Goal: Transaction & Acquisition: Purchase product/service

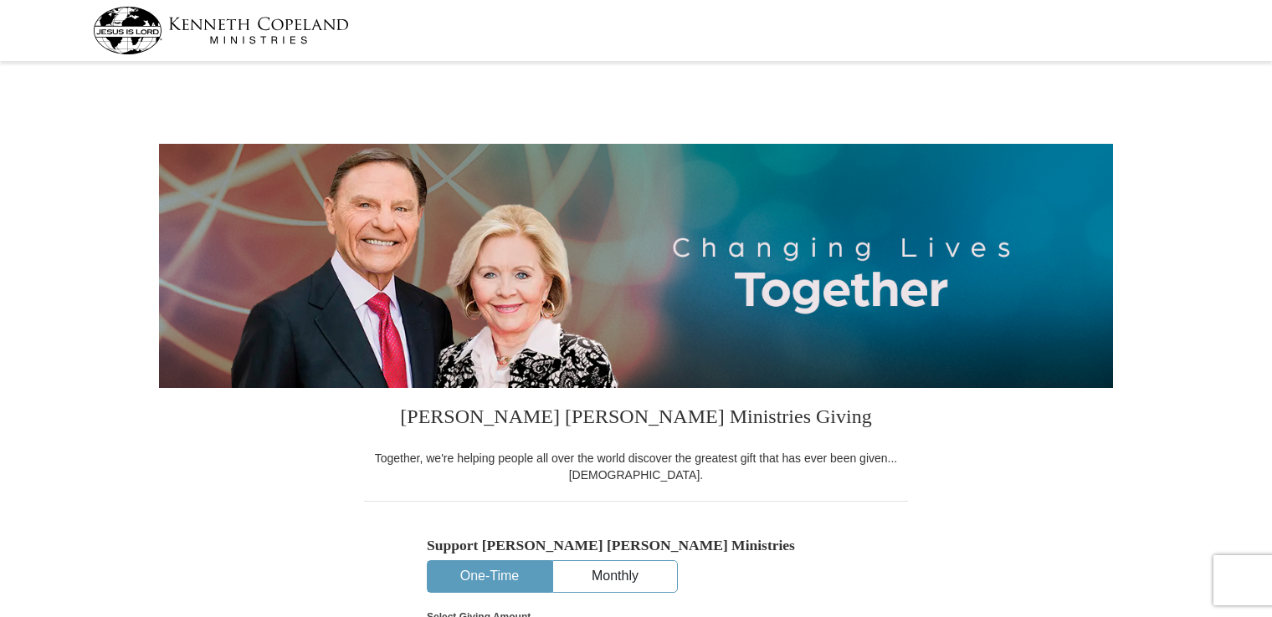
select select "CT"
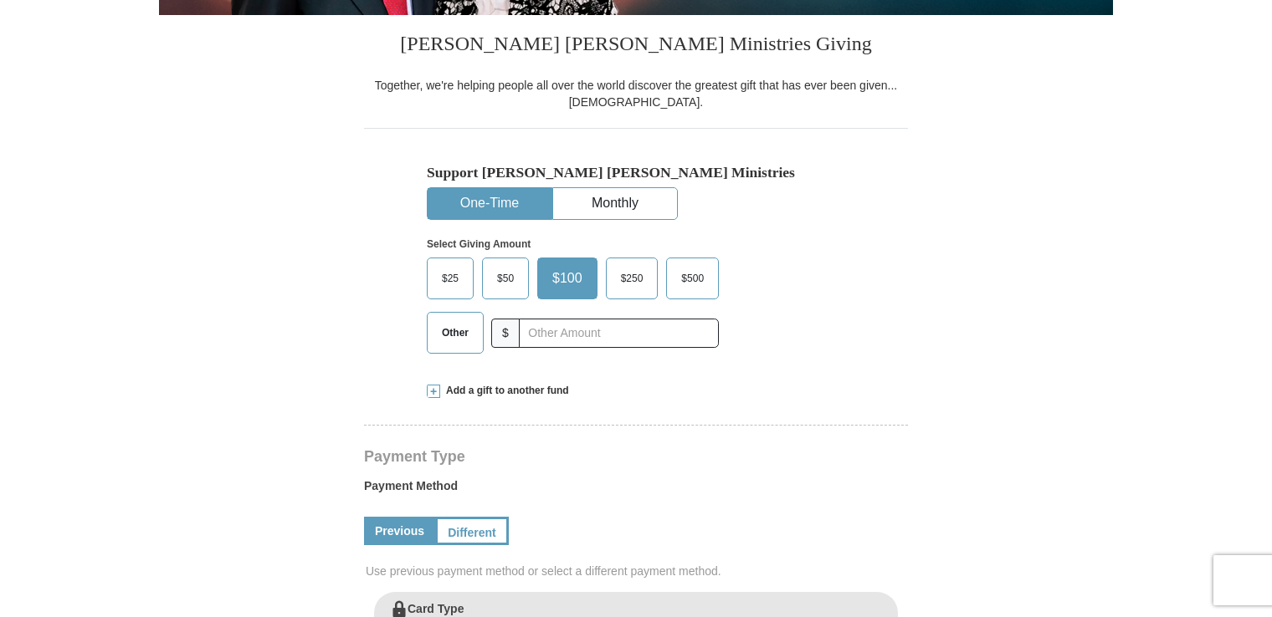
scroll to position [402, 0]
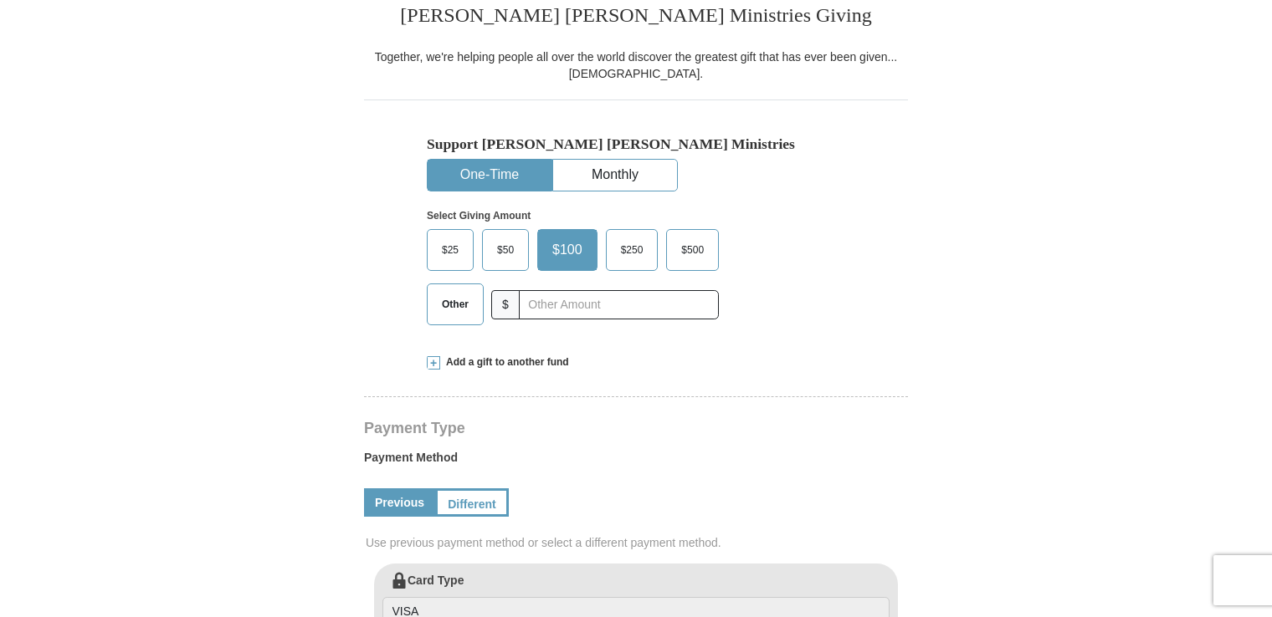
click at [460, 302] on span "Other" at bounding box center [455, 304] width 44 height 25
click at [0, 0] on input "Other" at bounding box center [0, 0] width 0 height 0
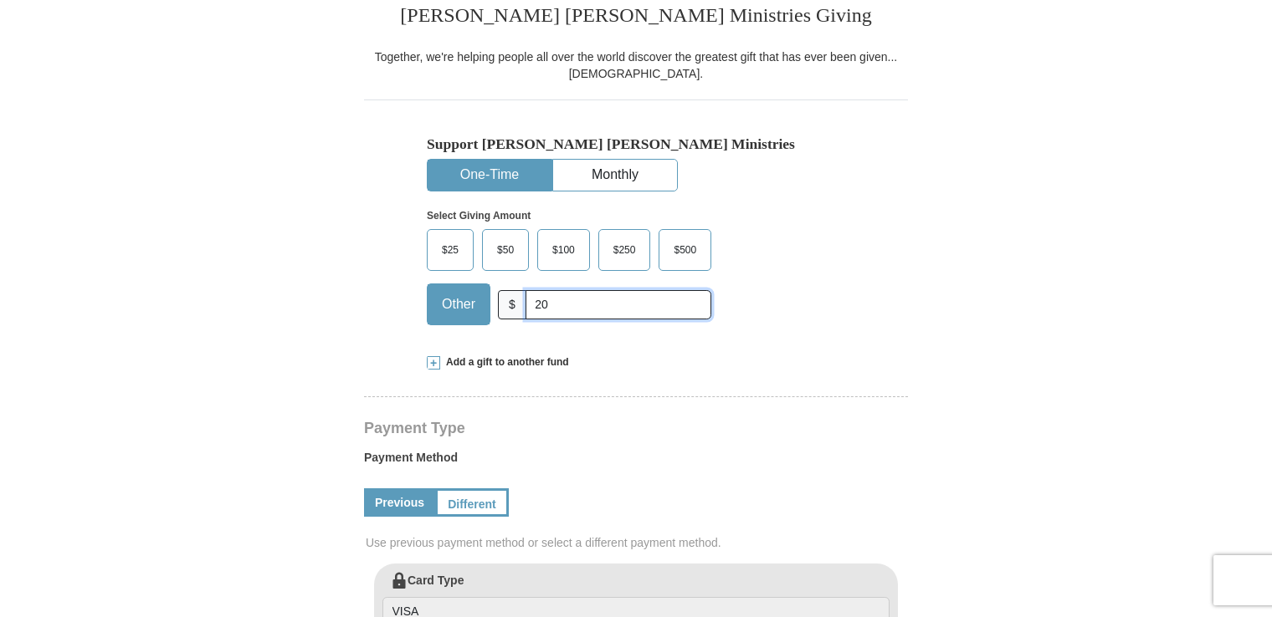
type input "20"
click at [397, 504] on link "Previous" at bounding box center [399, 503] width 71 height 28
click at [681, 365] on div "Add a gift to another fund" at bounding box center [636, 363] width 418 height 14
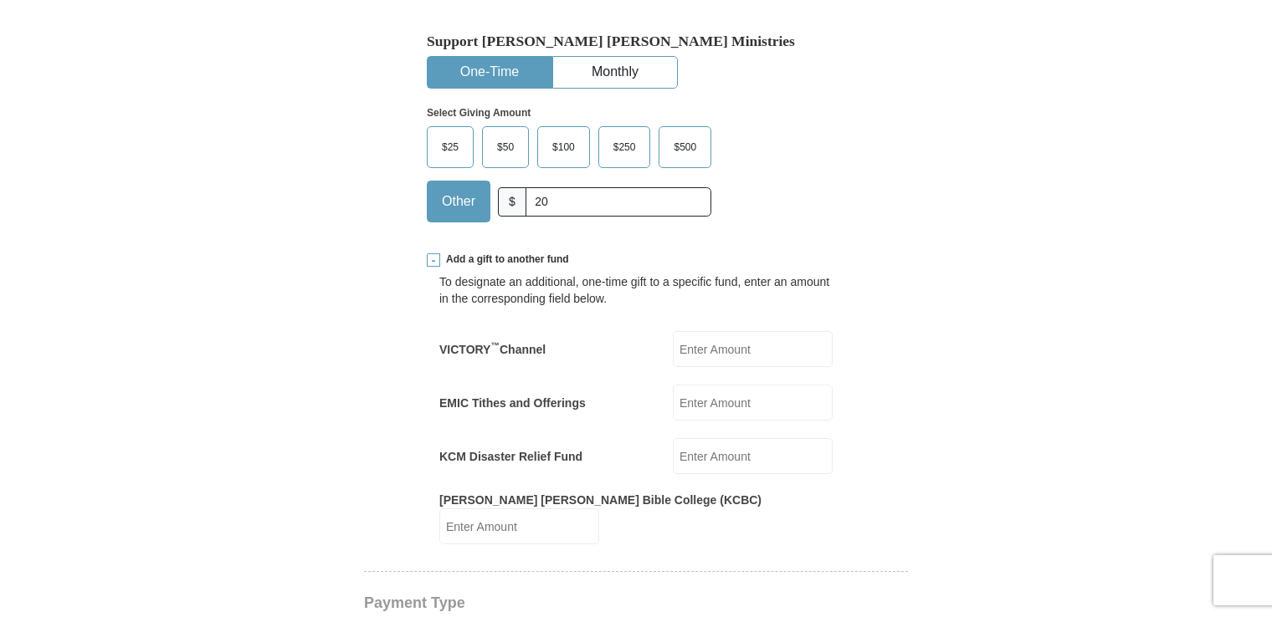
scroll to position [502, 0]
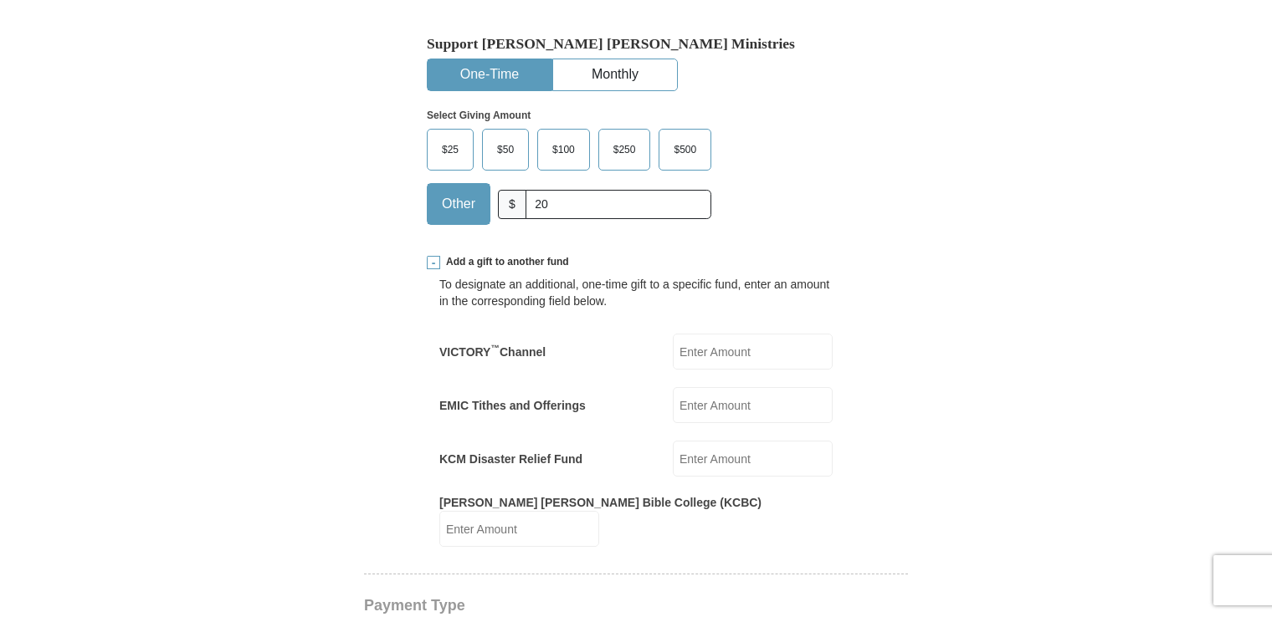
drag, startPoint x: 432, startPoint y: 259, endPoint x: 397, endPoint y: 289, distance: 46.3
click at [436, 263] on span at bounding box center [433, 262] width 13 height 13
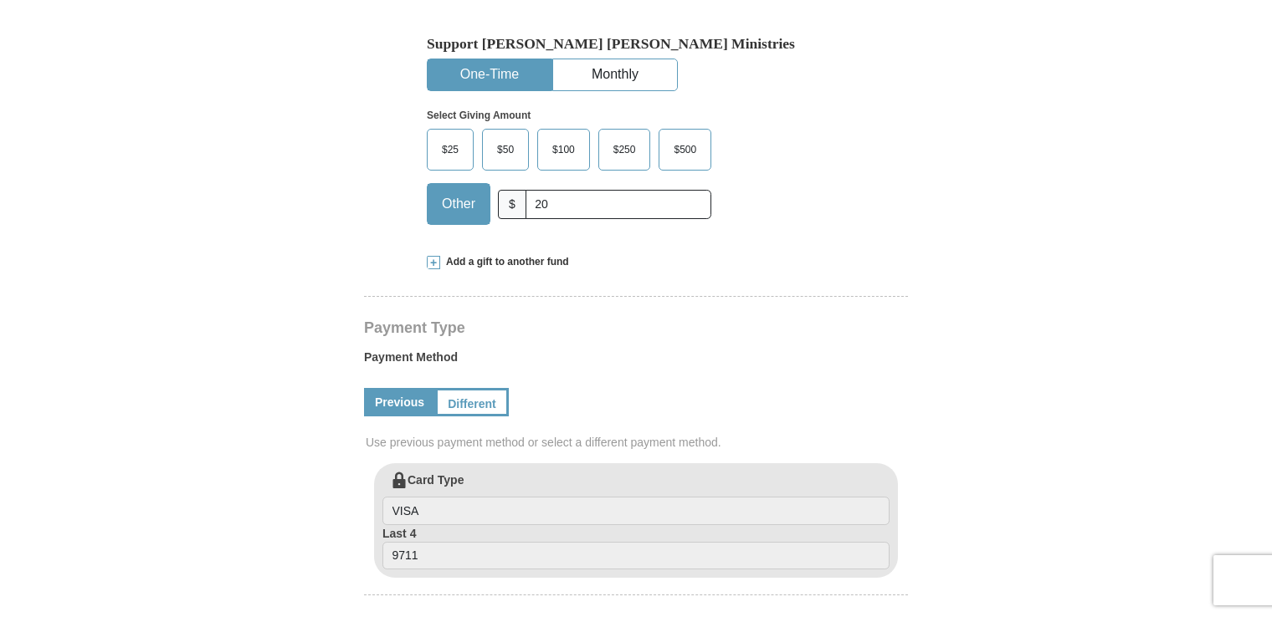
click at [183, 450] on form "Kenneth Copeland Ministries Giving Together, we're helping people all over the …" at bounding box center [636, 466] width 954 height 1802
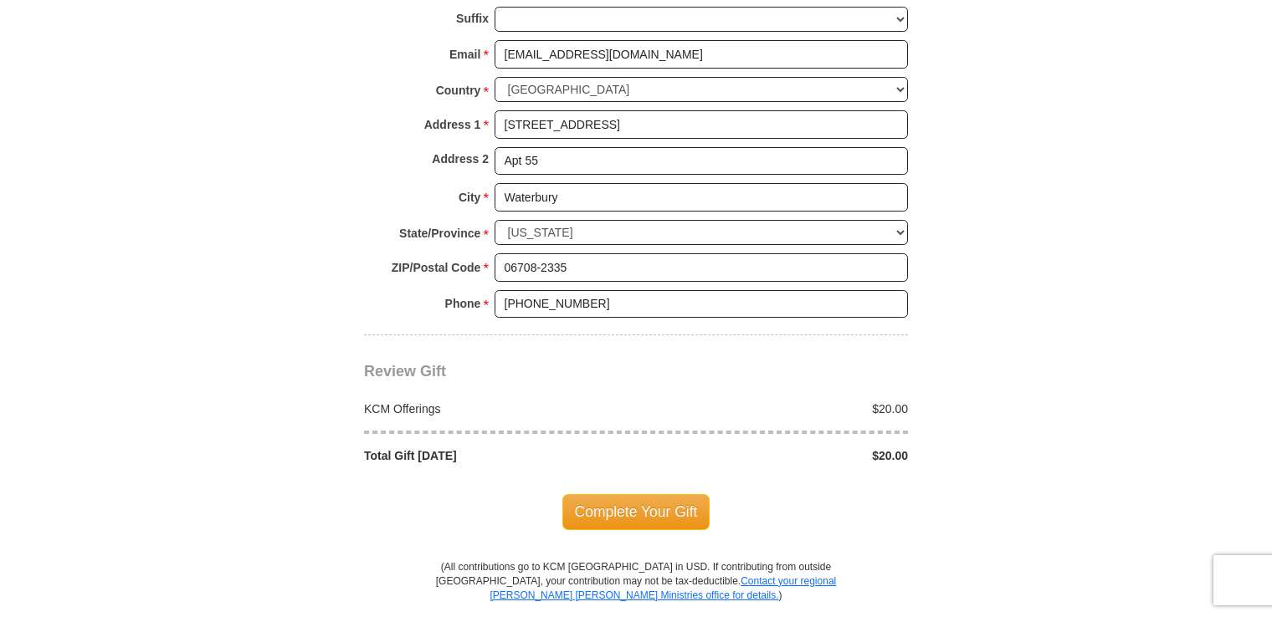
scroll to position [1238, 0]
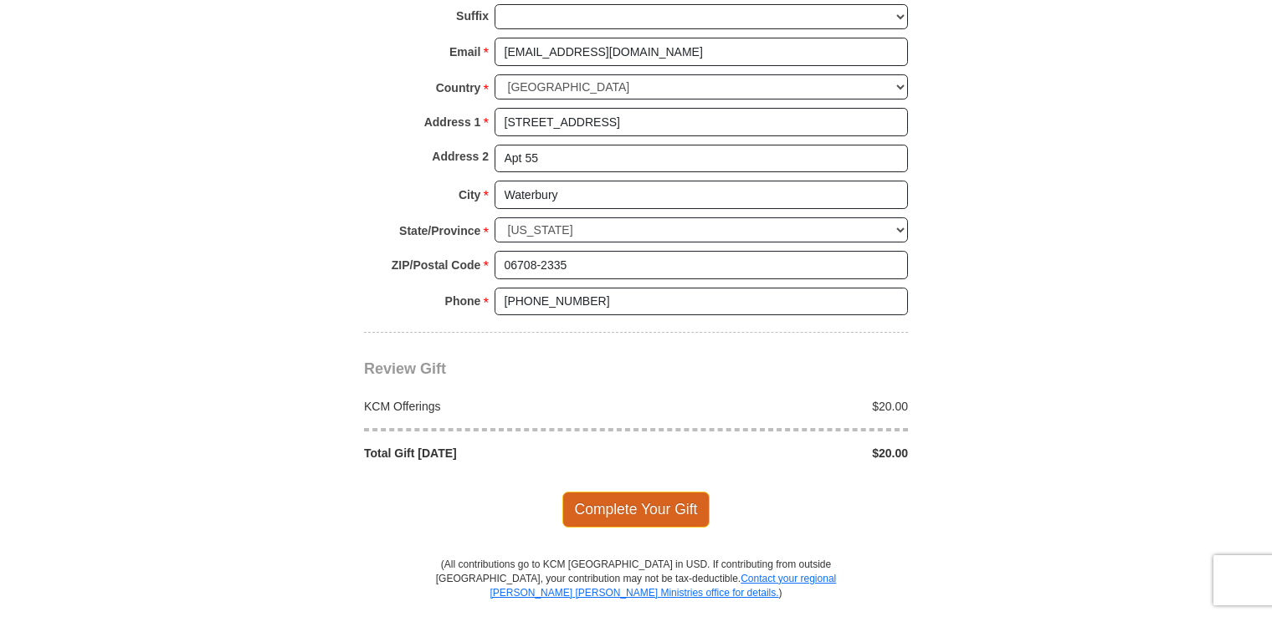
click at [670, 503] on span "Complete Your Gift" at bounding box center [636, 509] width 148 height 35
